Goal: Information Seeking & Learning: Learn about a topic

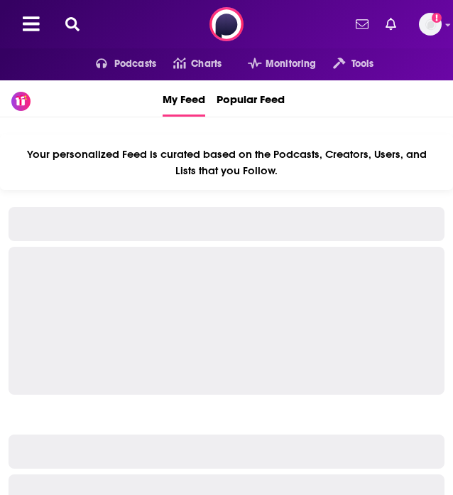
click at [79, 28] on button at bounding box center [72, 24] width 23 height 16
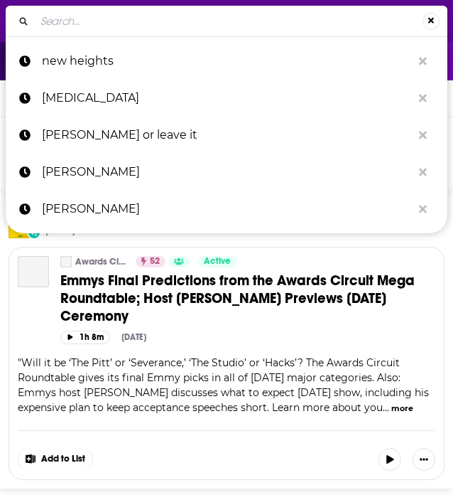
click at [90, 21] on input "Search..." at bounding box center [229, 21] width 388 height 23
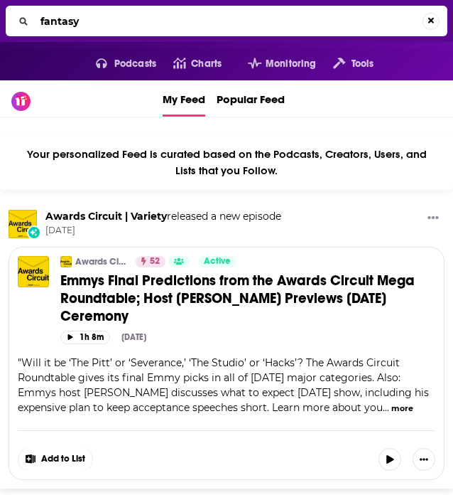
type input "fantasy"
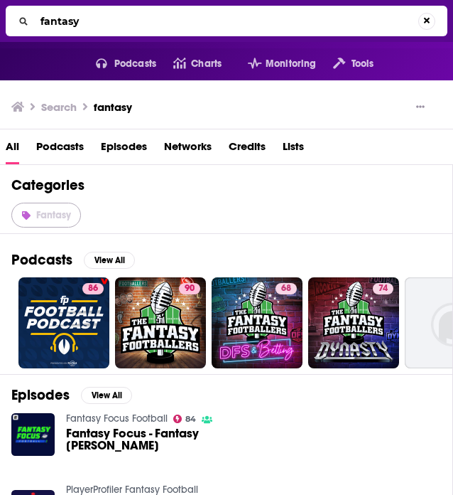
click at [60, 217] on span "Fantasy" at bounding box center [53, 215] width 35 height 12
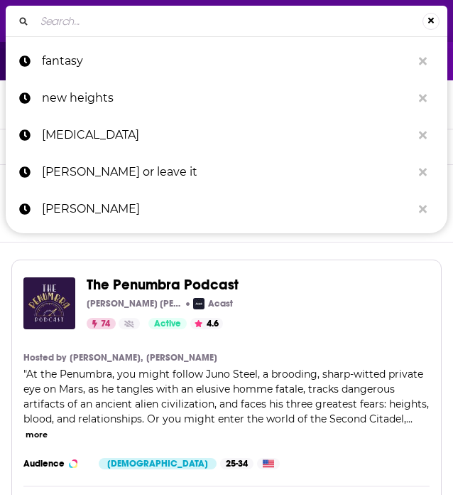
click at [115, 23] on input "Search..." at bounding box center [229, 21] width 388 height 23
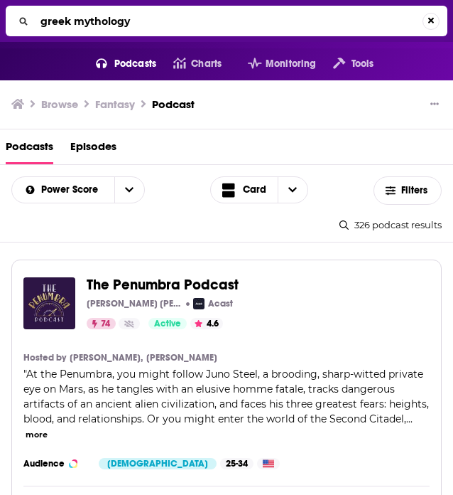
type input "greek mythology"
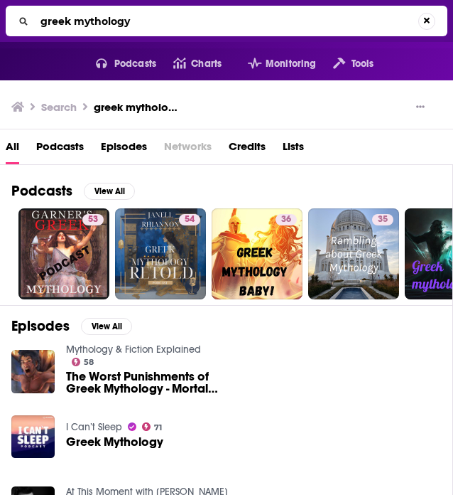
click at [76, 146] on span "Podcasts" at bounding box center [60, 149] width 48 height 29
